Goal: Information Seeking & Learning: Learn about a topic

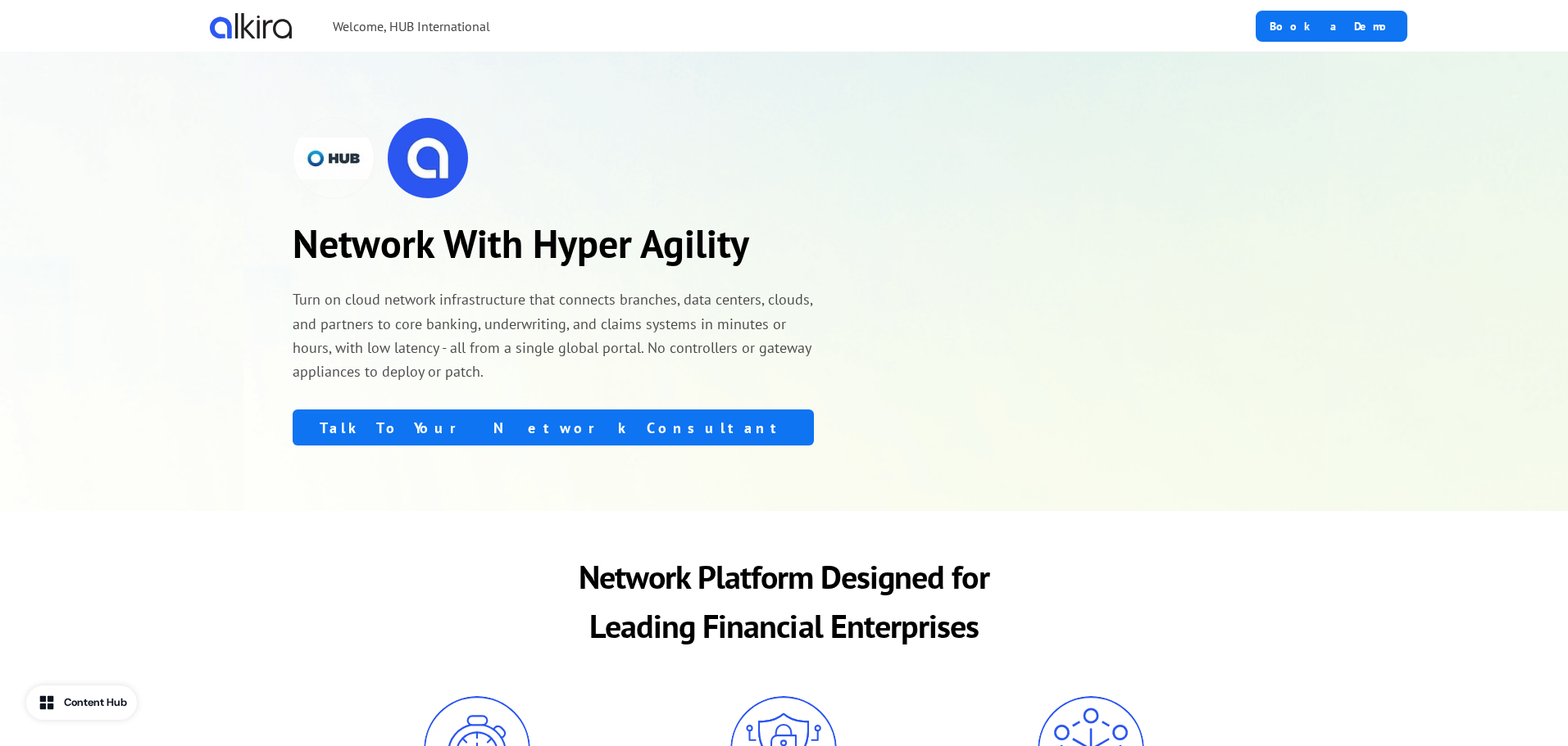
click at [375, 328] on div "Network With Hyper Agility Turn on cloud network infrastructure that connects b…" at bounding box center [553, 281] width 522 height 328
click at [425, 383] on p "Turn on cloud network infrastructure that connects branches, data centers, clou…" at bounding box center [553, 335] width 522 height 96
click at [544, 383] on p "Turn on cloud network infrastructure that connects branches, data centers, clou…" at bounding box center [553, 335] width 522 height 96
click at [579, 383] on p "Turn on cloud network infrastructure that connects branches, data centers, clou…" at bounding box center [553, 335] width 522 height 96
click at [447, 383] on p "Turn on cloud network infrastructure that connects branches, data centers, clou…" at bounding box center [553, 335] width 522 height 96
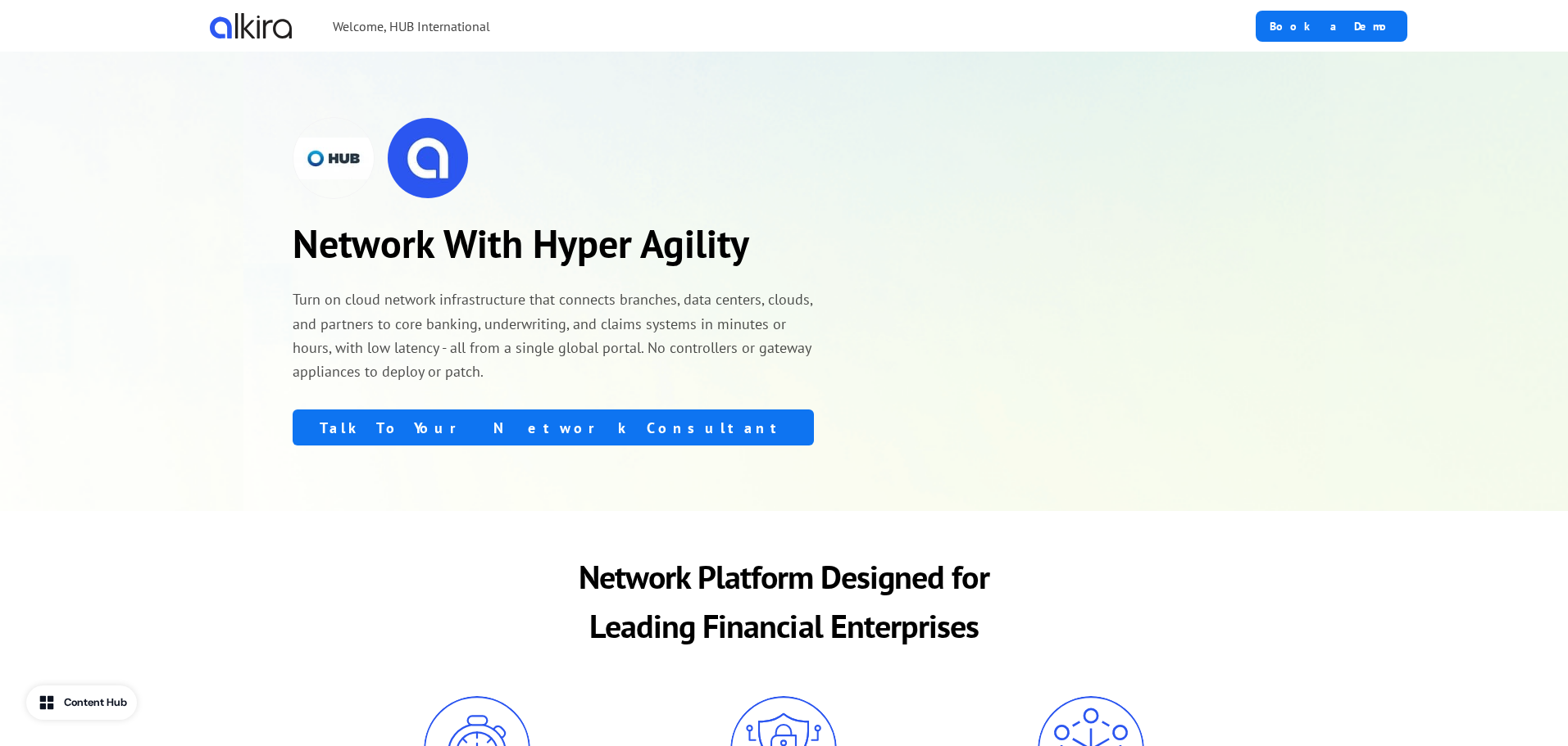
click at [483, 356] on p "Turn on cloud network infrastructure that connects branches, data centers, clou…" at bounding box center [553, 335] width 522 height 96
click at [412, 344] on p "Turn on cloud network infrastructure that connects branches, data centers, clou…" at bounding box center [553, 335] width 522 height 96
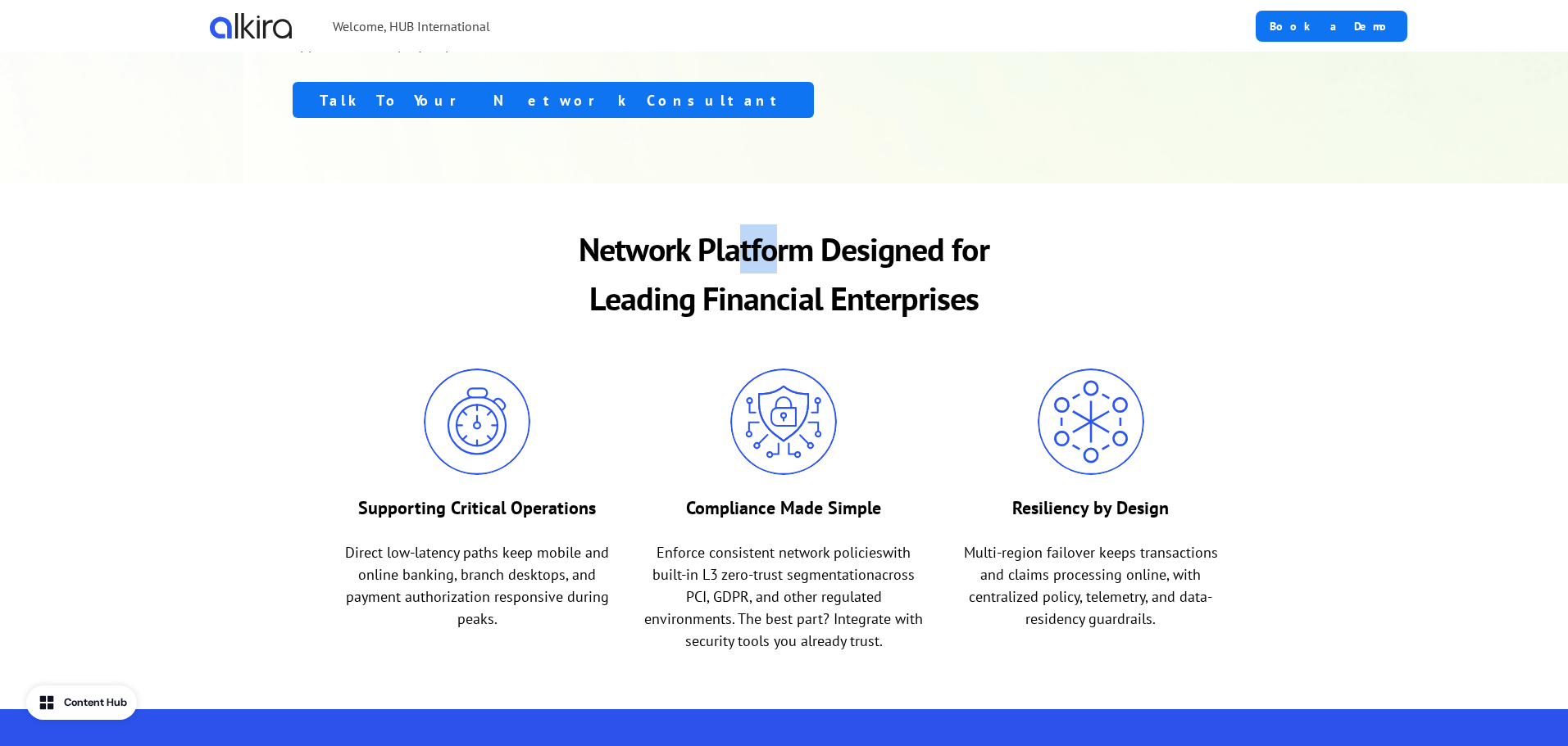
drag, startPoint x: 737, startPoint y: 329, endPoint x: 799, endPoint y: 329, distance: 62.0
click at [783, 322] on p "Network Platform Designed for Leading Financial Enterprises" at bounding box center [785, 274] width 518 height 99
click at [831, 322] on p "Network Platform Designed for Leading Financial Enterprises" at bounding box center [785, 274] width 518 height 99
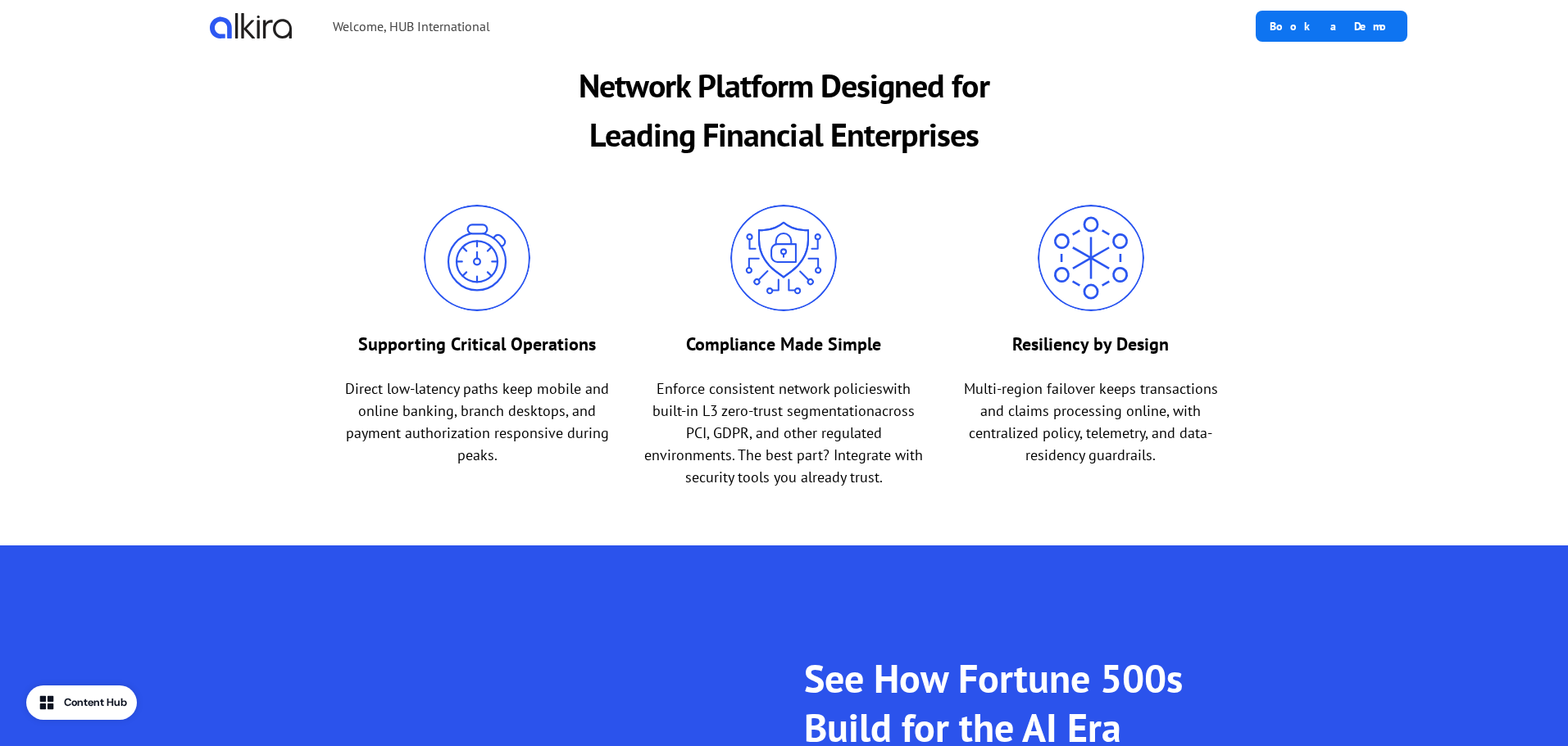
scroll to position [737, 0]
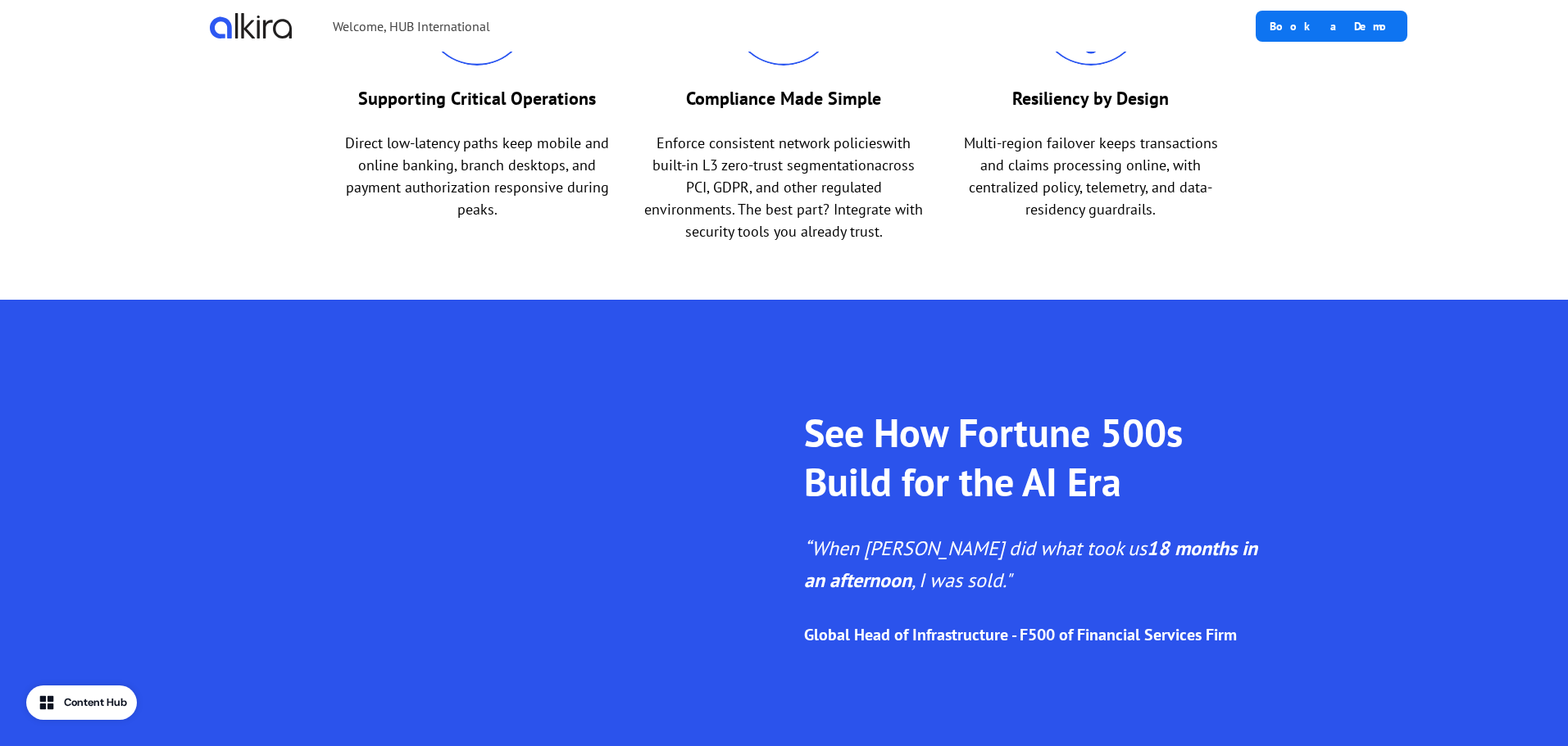
click at [573, 196] on div "Supporting Critical Operations Direct low-latency paths keep mobile and online …" at bounding box center [476, 100] width 280 height 283
click at [701, 152] on span "Enforce consistent network policies" at bounding box center [769, 143] width 227 height 19
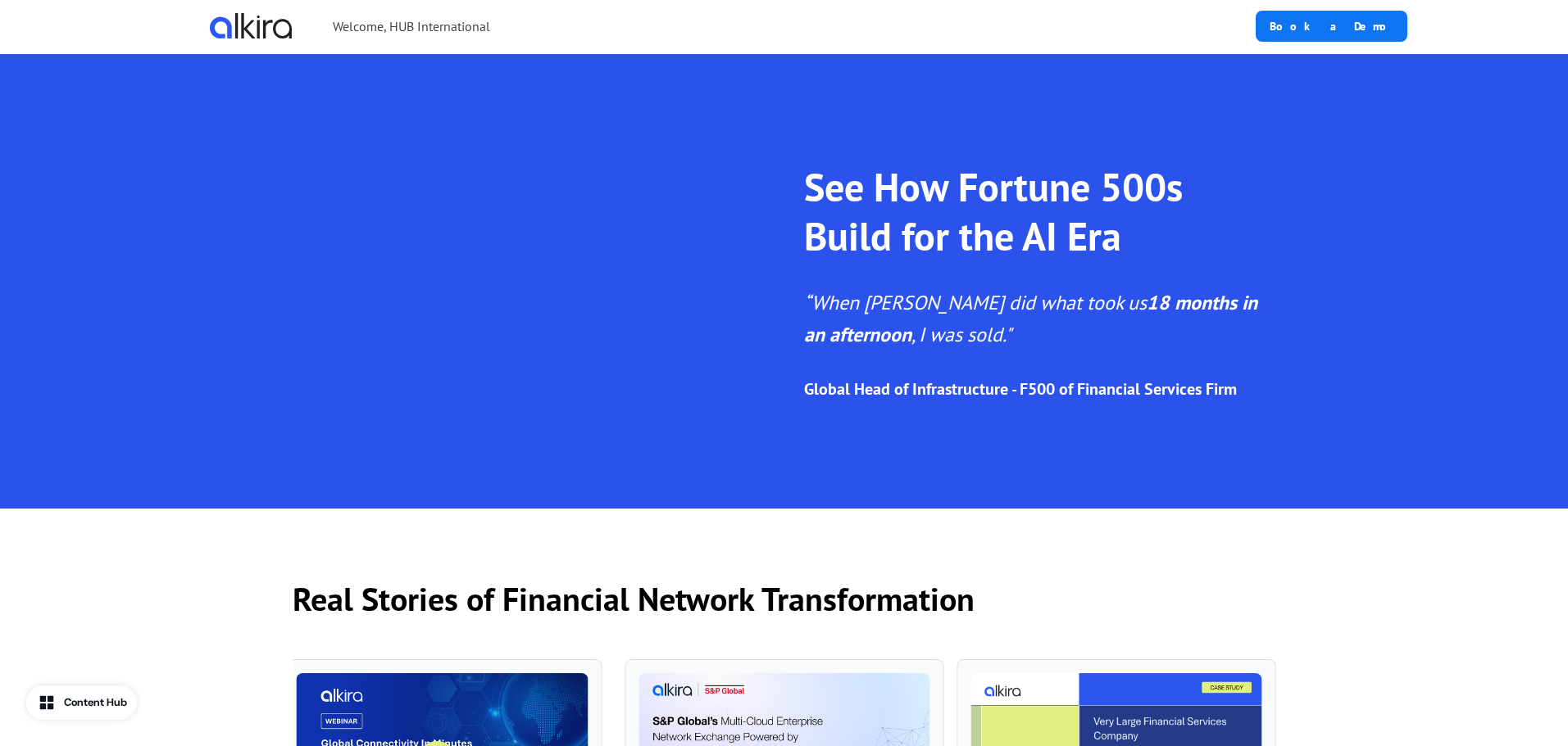
scroll to position [1065, 0]
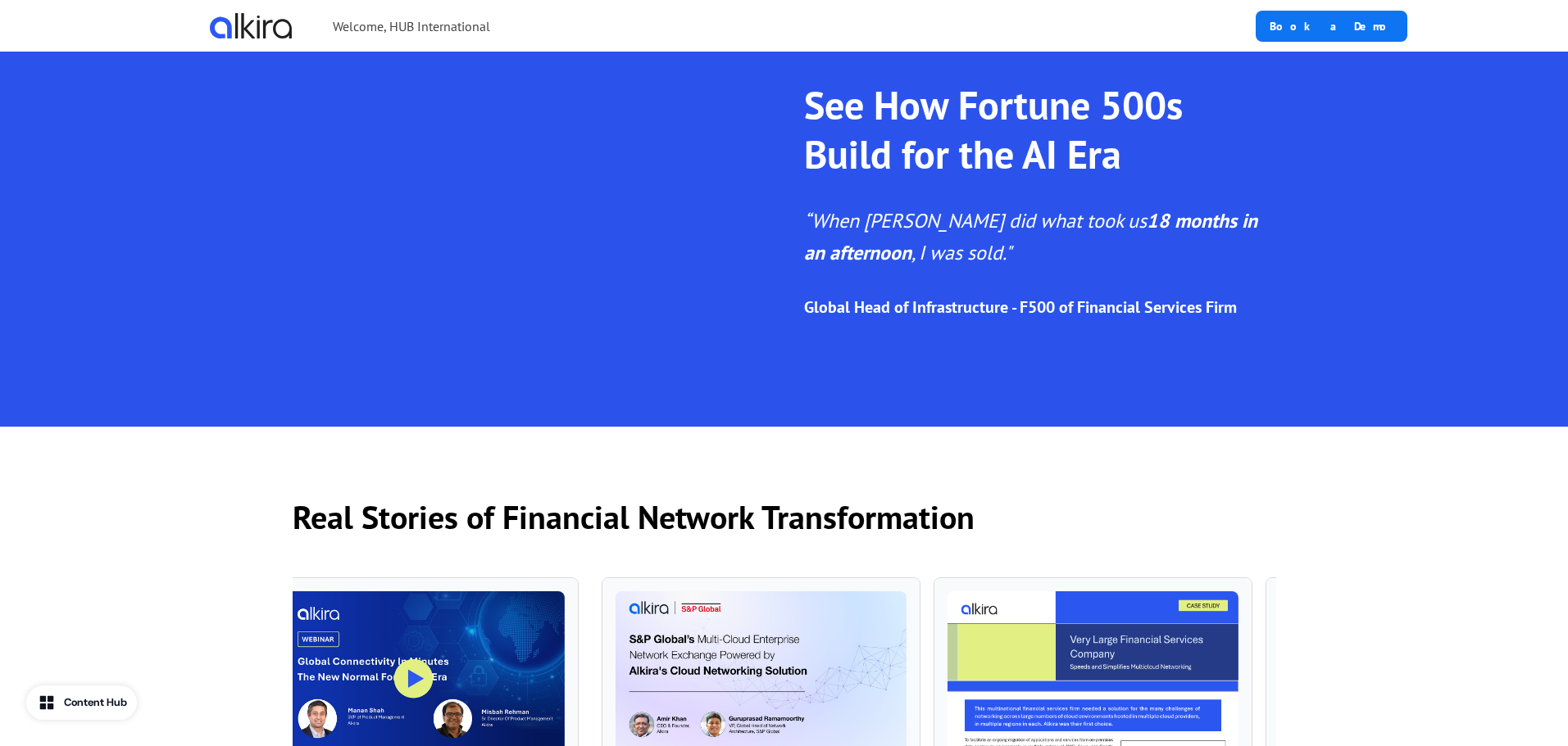
click at [903, 233] on em "“When [PERSON_NAME] did what took us" at bounding box center [975, 221] width 343 height 25
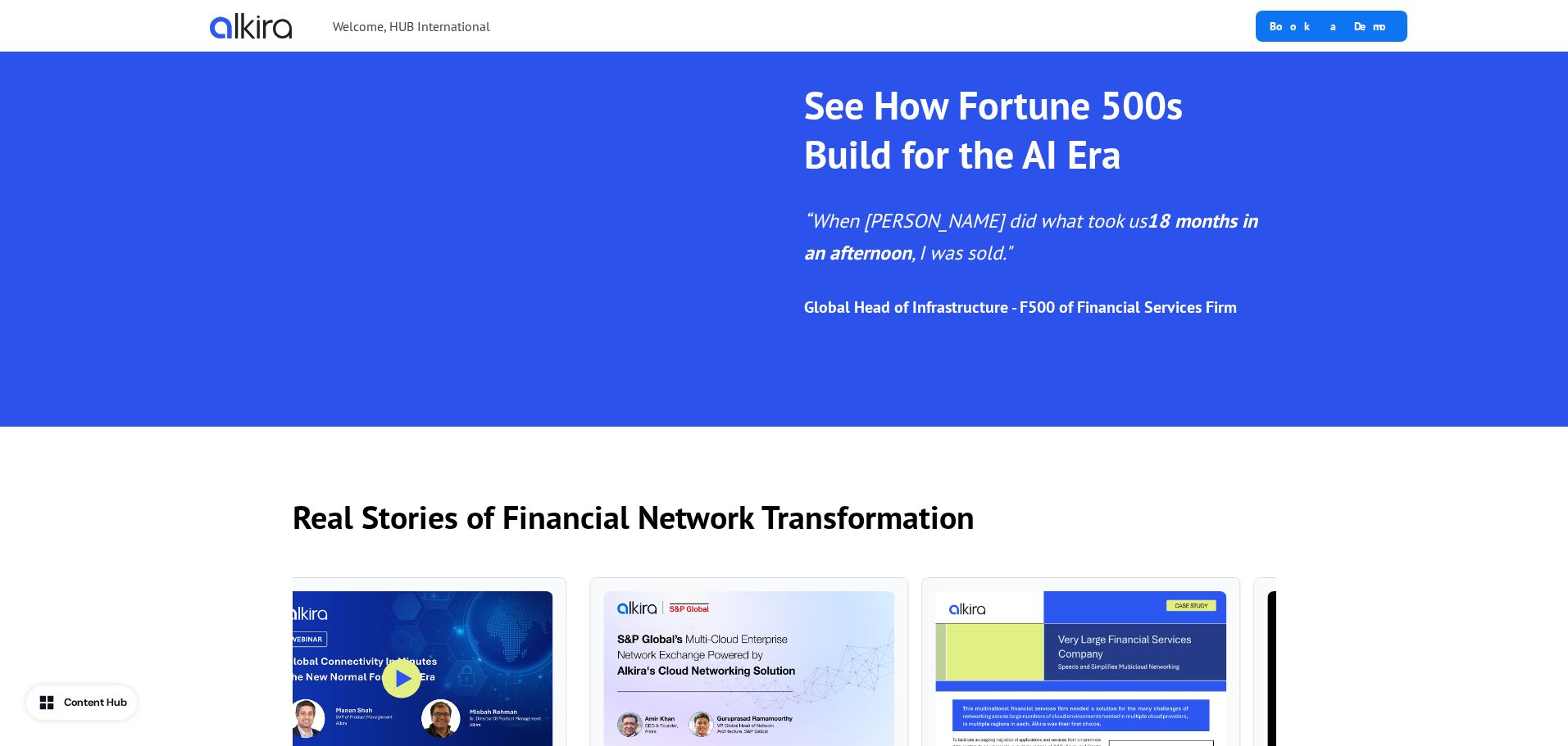
click at [993, 179] on p "See How Fortune 500s Build for the AI Era" at bounding box center [1040, 129] width 472 height 99
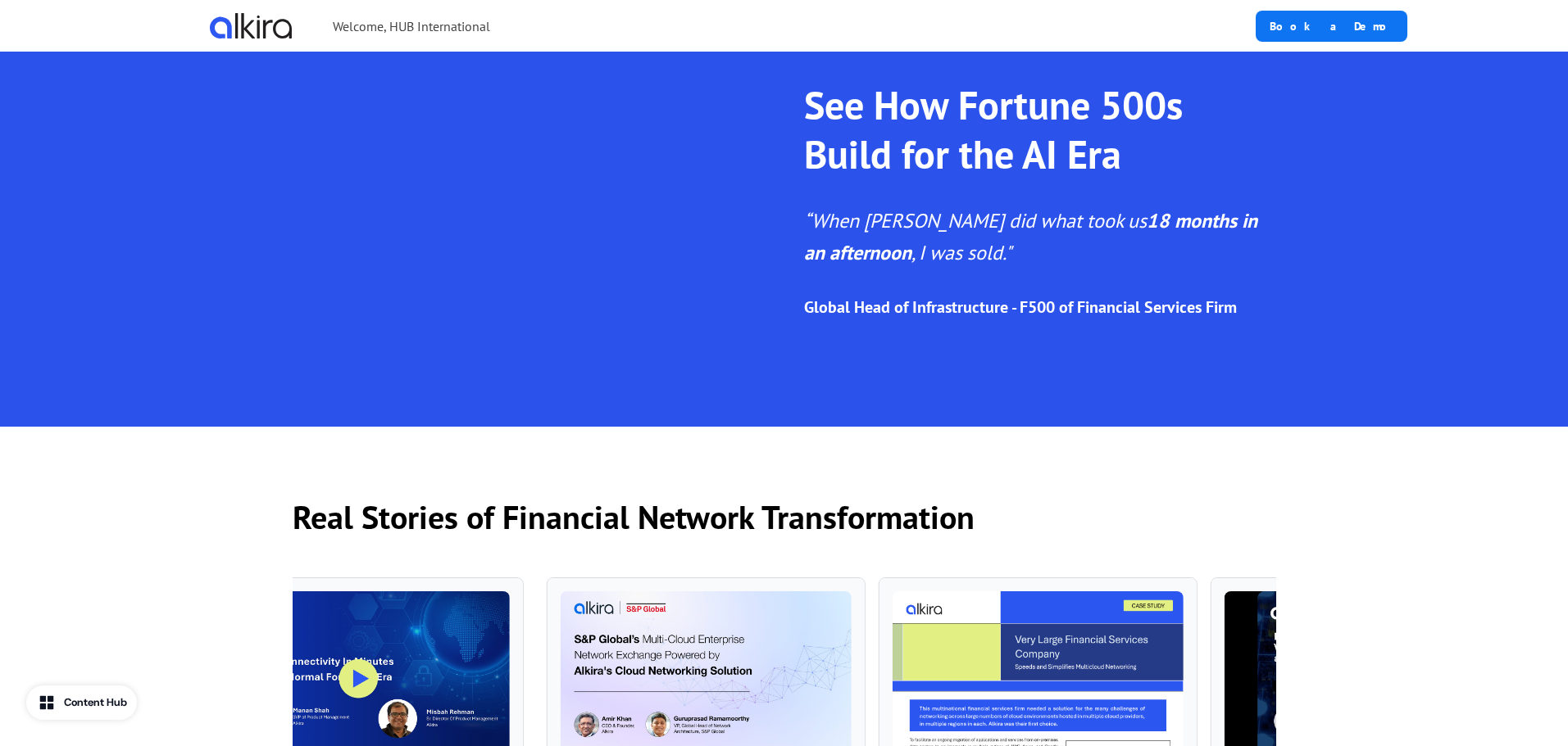
click at [1027, 257] on div "See How Fortune 500s Build for the AI Era “When Alkira did what took us 18 mont…" at bounding box center [1040, 200] width 472 height 239
